Goal: Transaction & Acquisition: Purchase product/service

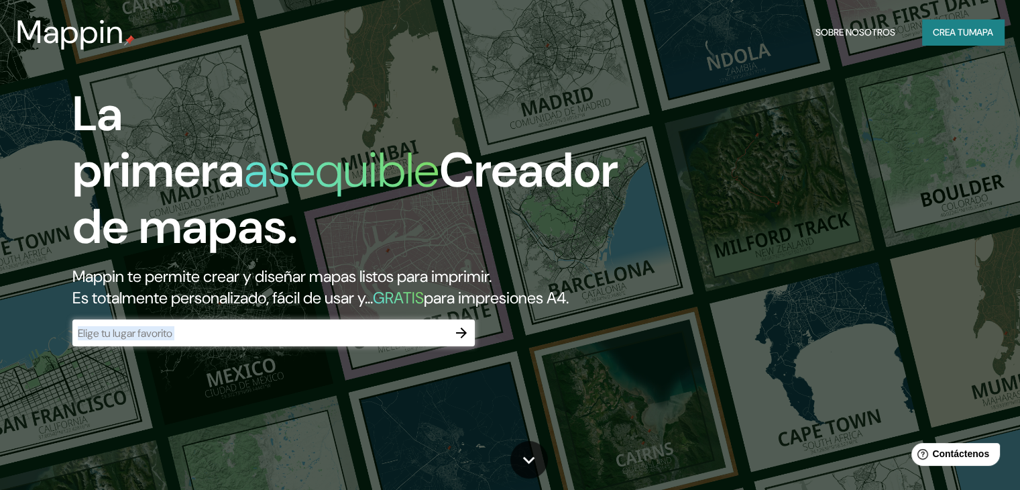
click at [290, 360] on div "La primera asequible Creador de mapas. Mappin te permite crear y diseñar mapas …" at bounding box center [327, 223] width 613 height 274
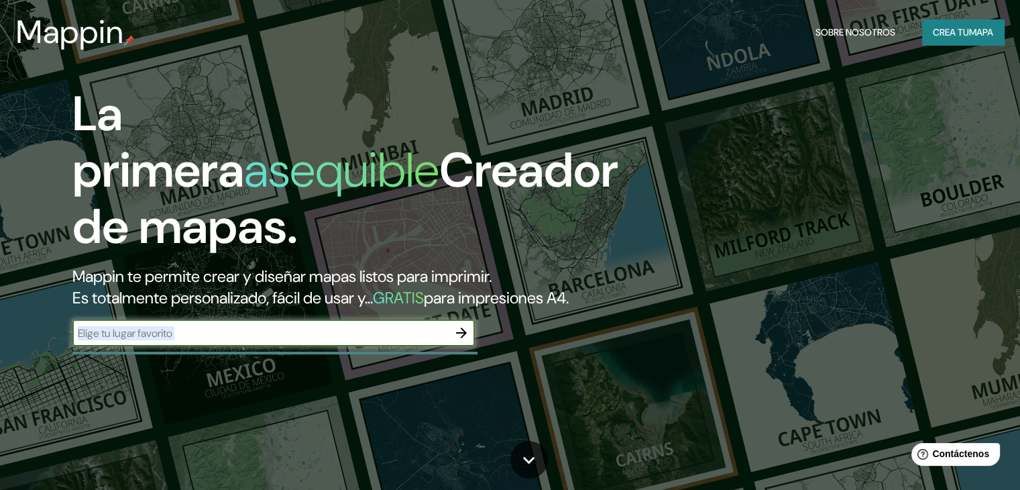
click at [290, 341] on input "text" at bounding box center [260, 332] width 376 height 15
type input "futaleufu"
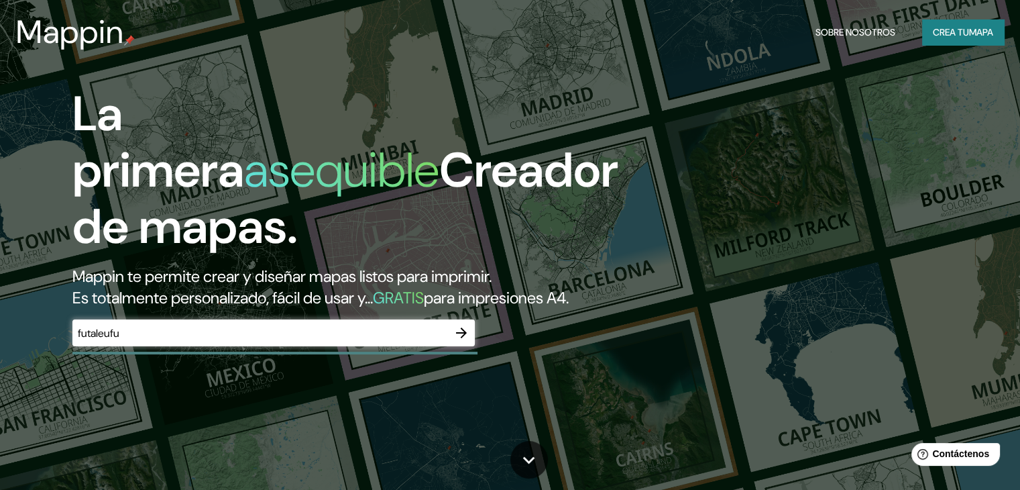
click at [535, 353] on div "La primera asequible Creador de mapas. Mappin te permite crear y diseñar mapas …" at bounding box center [327, 223] width 613 height 274
click at [462, 341] on icon "button" at bounding box center [462, 333] width 16 height 16
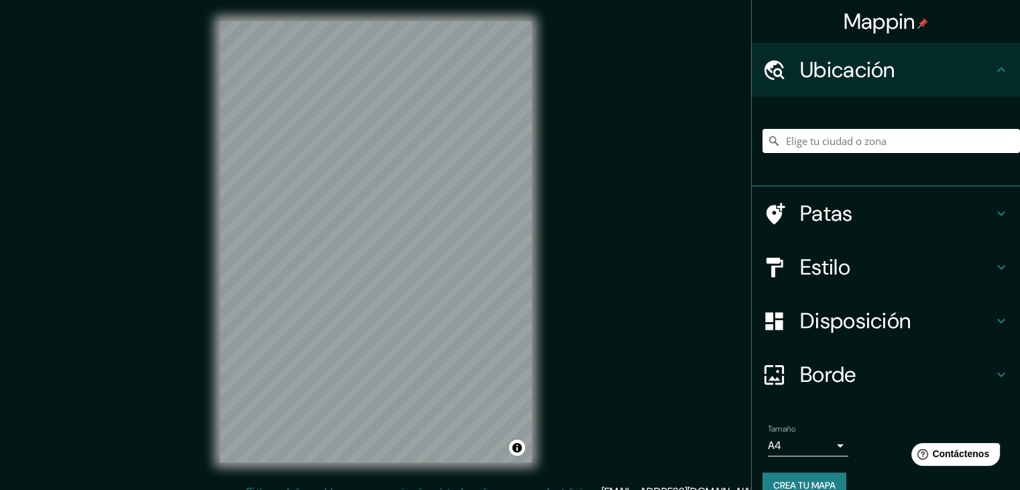
click at [864, 150] on input "Elige tu ciudad o zona" at bounding box center [892, 141] width 258 height 24
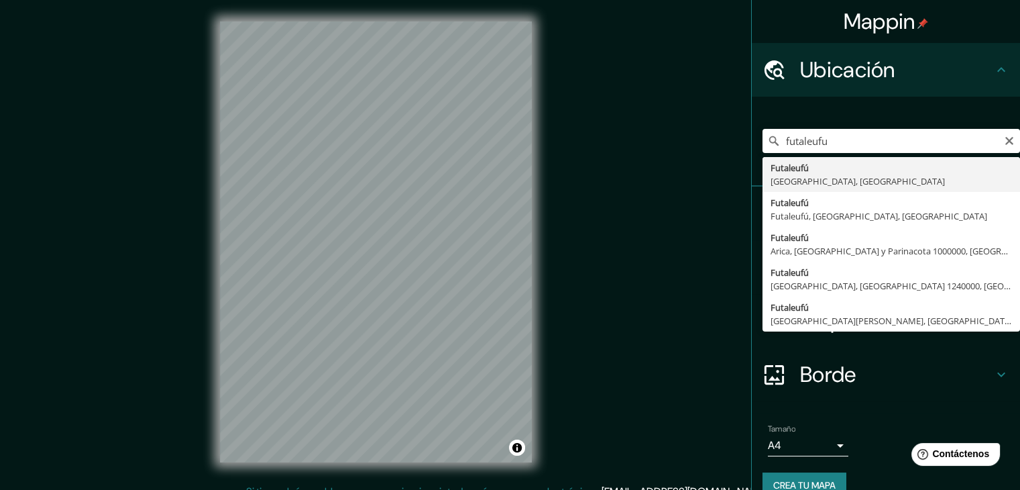
type input "Futaleufú, [GEOGRAPHIC_DATA], [GEOGRAPHIC_DATA]"
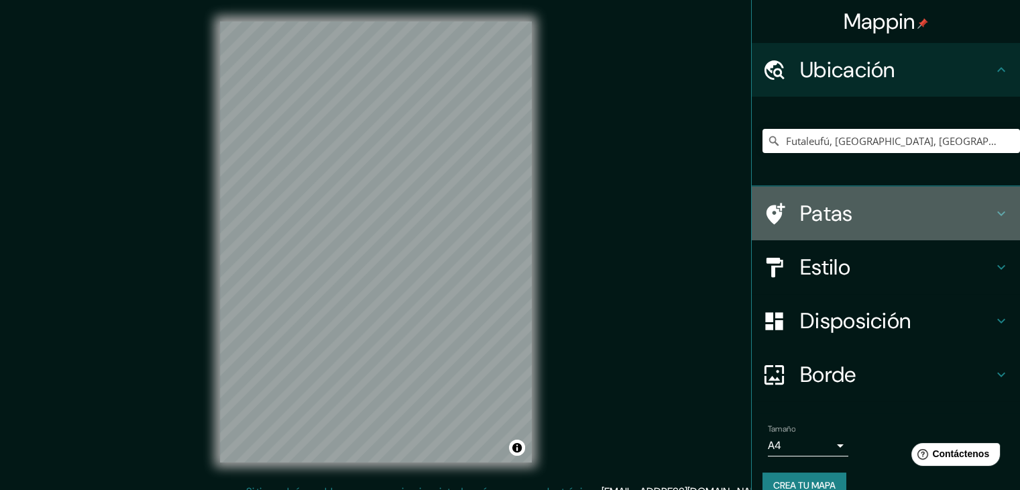
click at [963, 225] on h4 "Patas" at bounding box center [896, 213] width 193 height 27
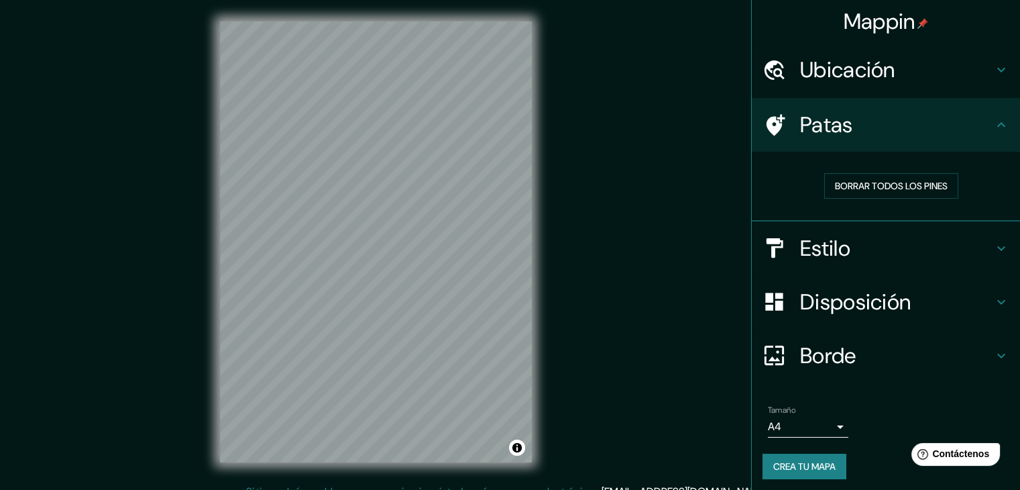
click at [925, 258] on h4 "Estilo" at bounding box center [896, 248] width 193 height 27
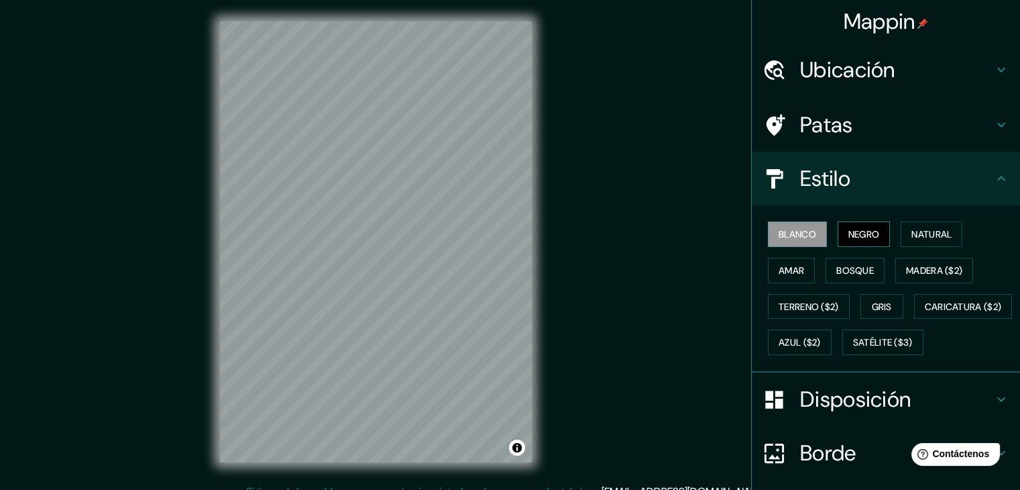
click at [860, 245] on button "Negro" at bounding box center [864, 233] width 53 height 25
click at [922, 245] on button "Natural" at bounding box center [932, 233] width 62 height 25
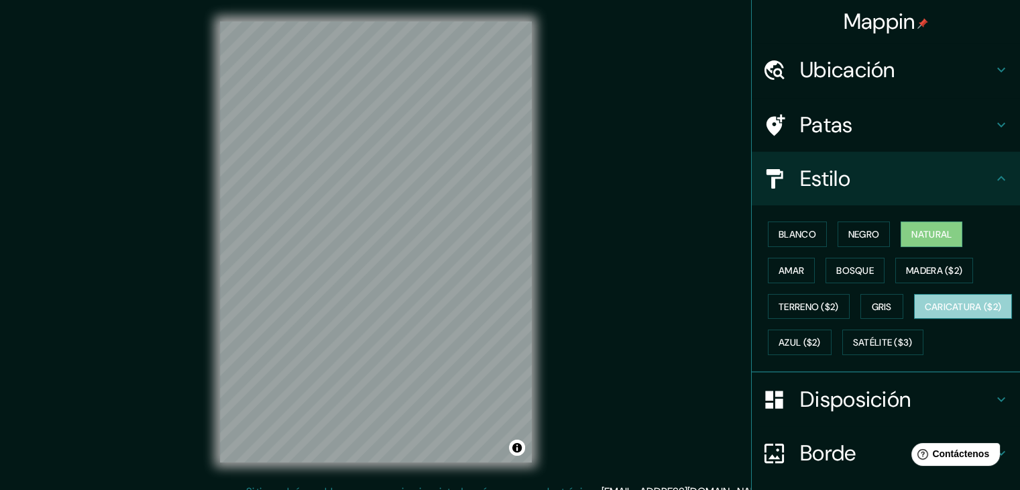
click at [925, 315] on font "Caricatura ($2)" at bounding box center [963, 306] width 77 height 17
click at [649, 297] on div "Mappin Ubicación Futaleufú, [GEOGRAPHIC_DATA], [GEOGRAPHIC_DATA] Patas Estilo B…" at bounding box center [510, 252] width 1020 height 505
click at [543, 304] on div "© Mapbox © OpenStreetMap Improve this map" at bounding box center [376, 242] width 355 height 484
click at [532, 162] on div "© Mapbox © OpenStreetMap Improve this map" at bounding box center [376, 242] width 355 height 484
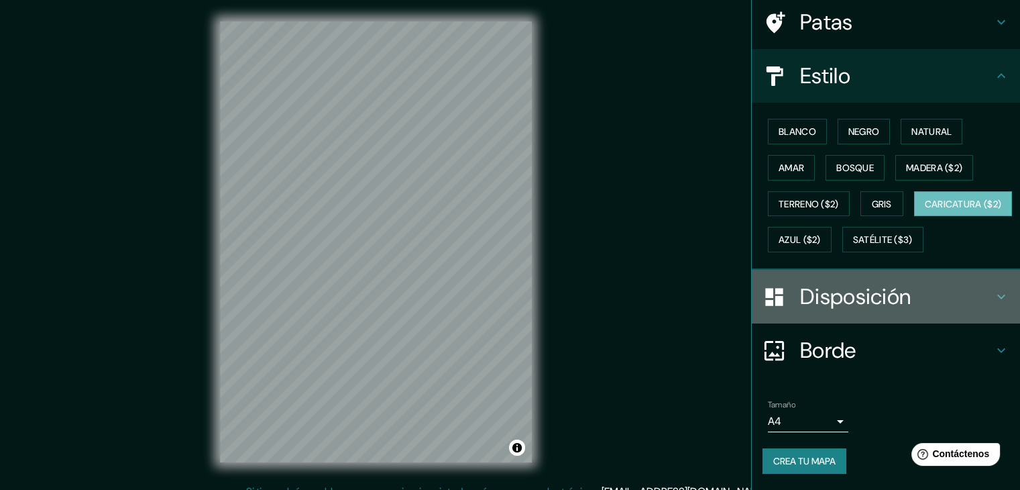
click at [826, 294] on font "Disposición" at bounding box center [855, 296] width 111 height 28
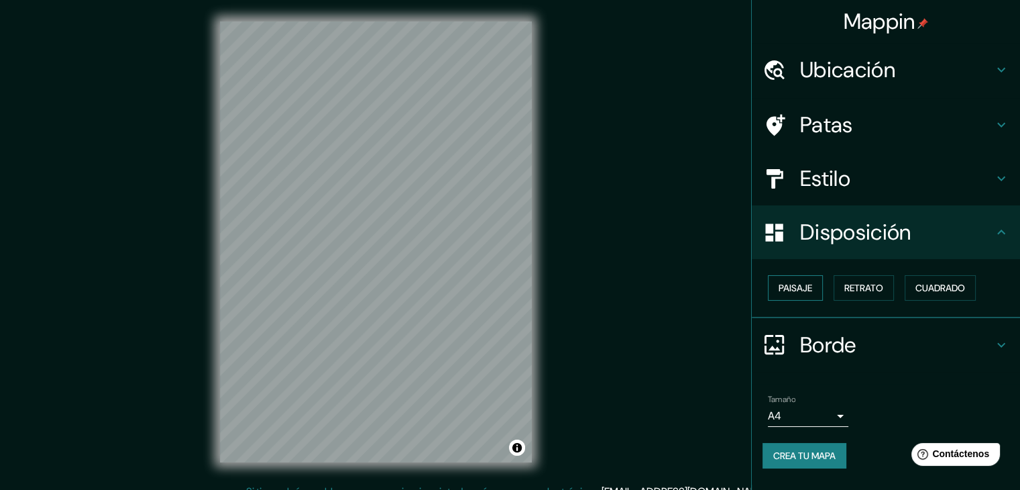
click at [809, 284] on font "Paisaje" at bounding box center [796, 288] width 34 height 12
